Goal: Information Seeking & Learning: Check status

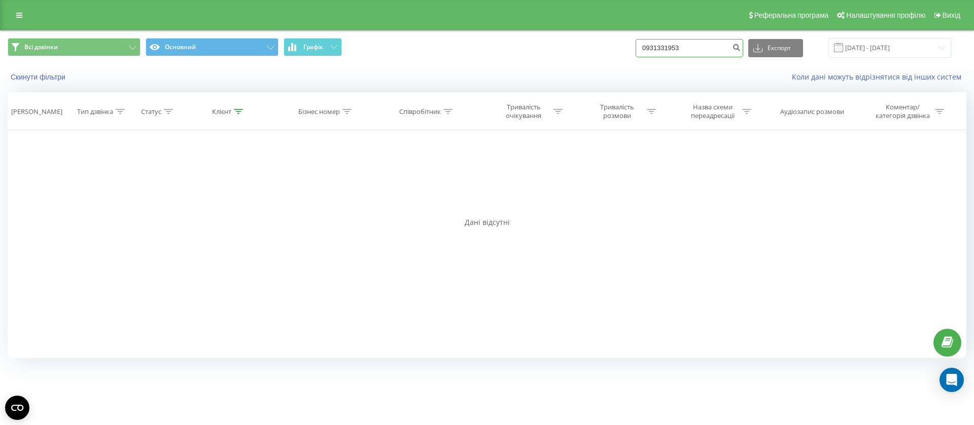
drag, startPoint x: 702, startPoint y: 46, endPoint x: 653, endPoint y: 46, distance: 49.2
click at [653, 46] on input "0931331953" at bounding box center [689, 48] width 108 height 18
paste input "380662477160"
type input "380662477160"
click at [740, 47] on icon "submit" at bounding box center [736, 46] width 9 height 6
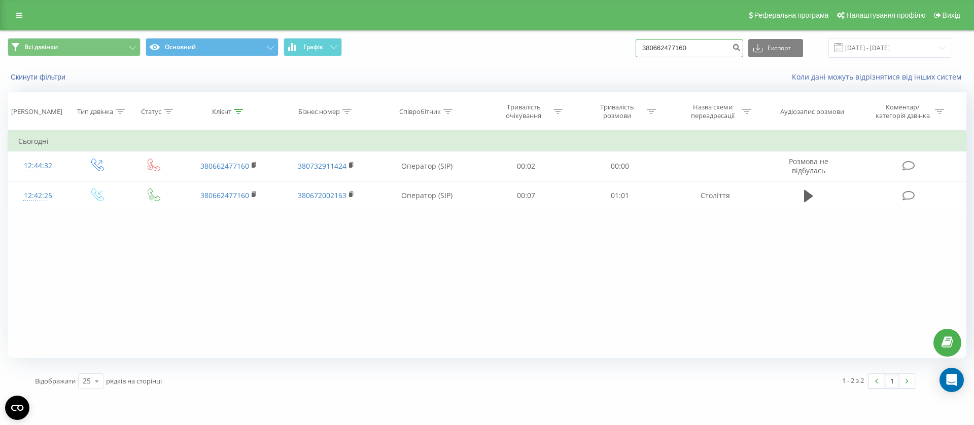
drag, startPoint x: 704, startPoint y: 53, endPoint x: 663, endPoint y: 47, distance: 41.5
click at [652, 47] on input "380662477160" at bounding box center [689, 48] width 108 height 18
paste input "0980123665"
type input "0980123665"
click at [740, 44] on icon "submit" at bounding box center [736, 46] width 9 height 6
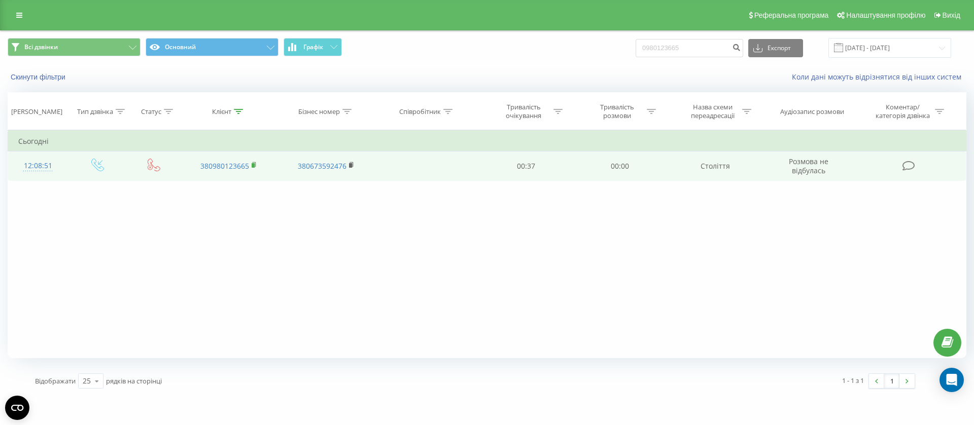
click at [254, 164] on rect at bounding box center [253, 165] width 3 height 5
